Goal: Information Seeking & Learning: Compare options

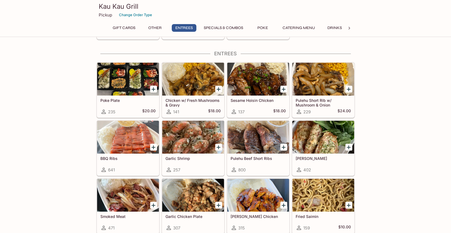
scroll to position [264, 0]
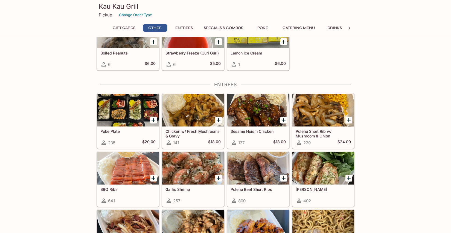
click at [117, 108] on div at bounding box center [128, 110] width 62 height 33
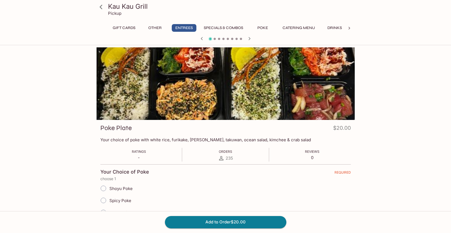
click at [105, 5] on icon at bounding box center [101, 7] width 10 height 10
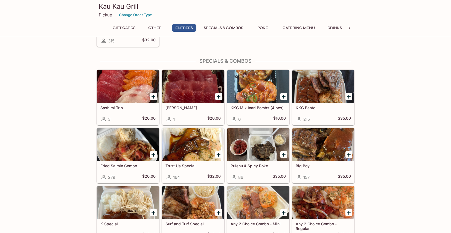
scroll to position [539, 0]
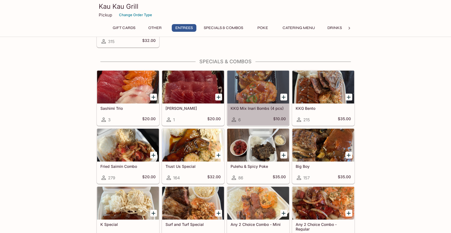
click at [265, 102] on div at bounding box center [258, 87] width 62 height 33
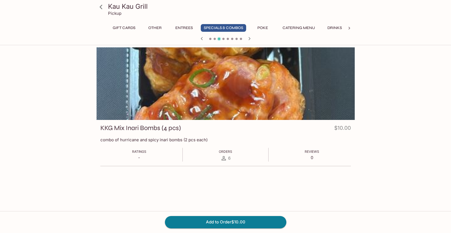
click at [102, 8] on icon at bounding box center [101, 7] width 3 height 4
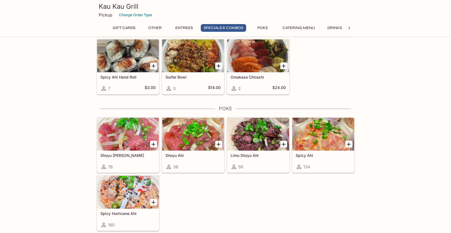
scroll to position [803, 0]
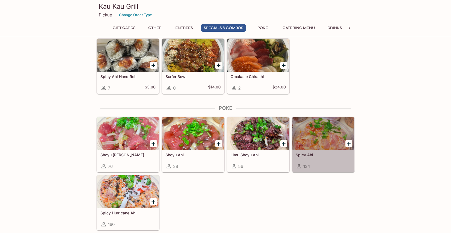
click at [314, 138] on div at bounding box center [324, 133] width 62 height 33
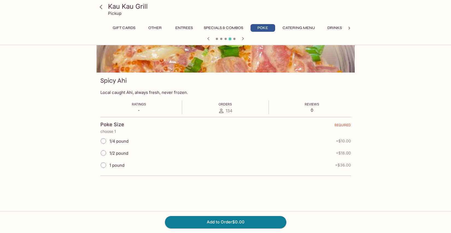
scroll to position [47, 0]
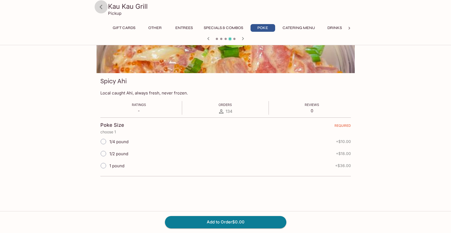
click at [104, 8] on icon at bounding box center [101, 7] width 10 height 10
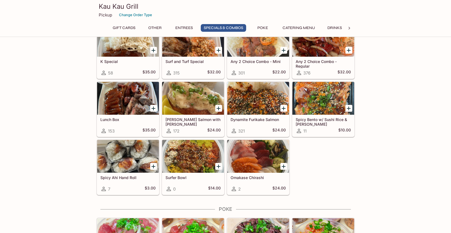
scroll to position [702, 0]
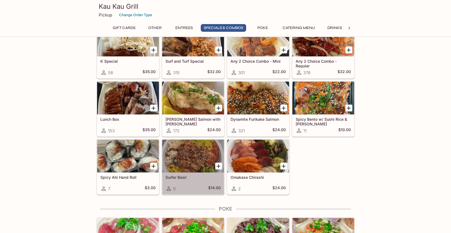
click at [183, 150] on div at bounding box center [193, 156] width 62 height 33
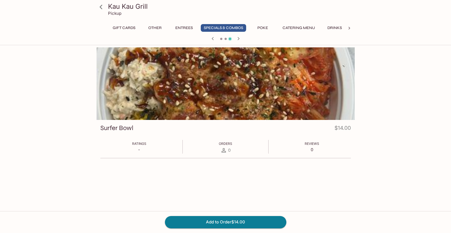
click at [104, 5] on icon at bounding box center [101, 7] width 10 height 10
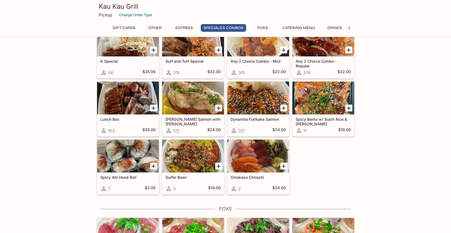
scroll to position [711, 0]
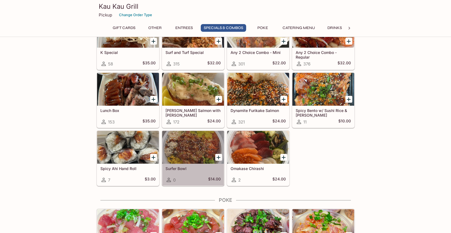
click at [203, 184] on div "Surfer Bowl 0 $14.00" at bounding box center [193, 175] width 62 height 22
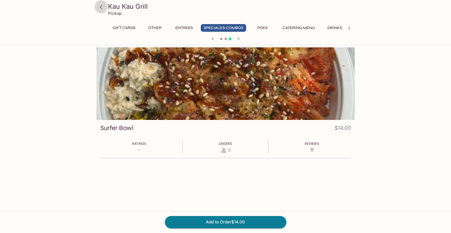
click at [103, 6] on icon at bounding box center [101, 7] width 10 height 10
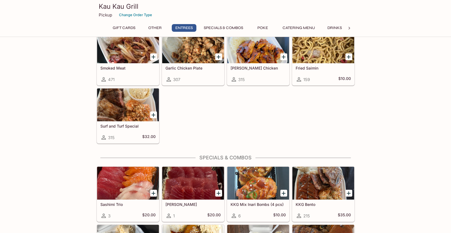
scroll to position [458, 0]
